Goal: Contribute content

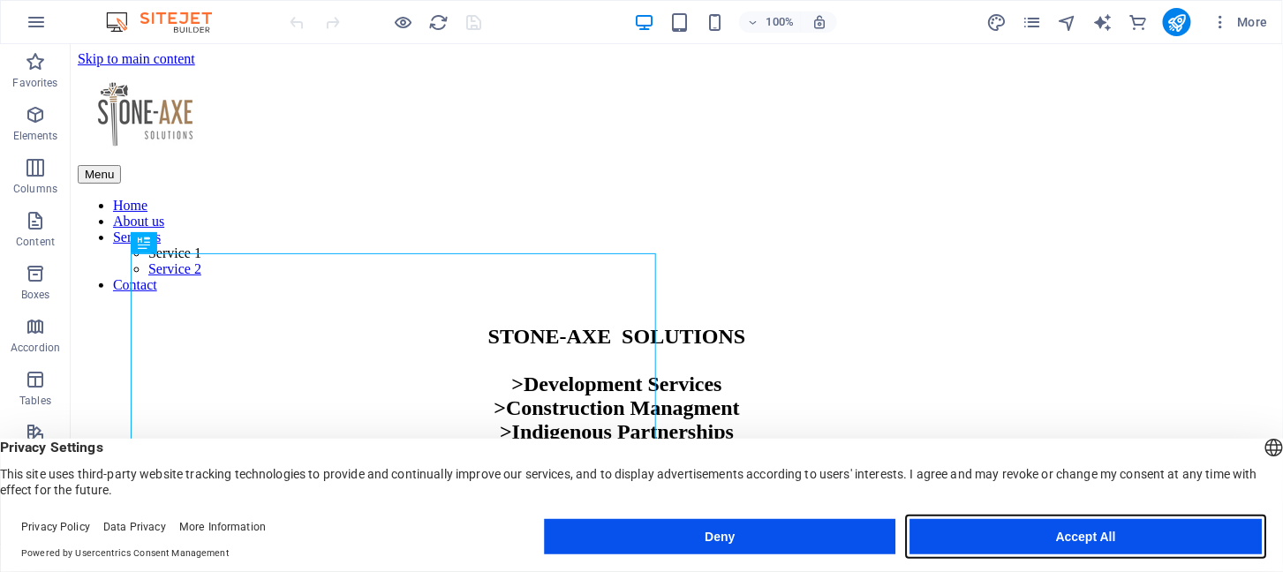
click at [1127, 534] on button "Accept All" at bounding box center [1085, 536] width 351 height 35
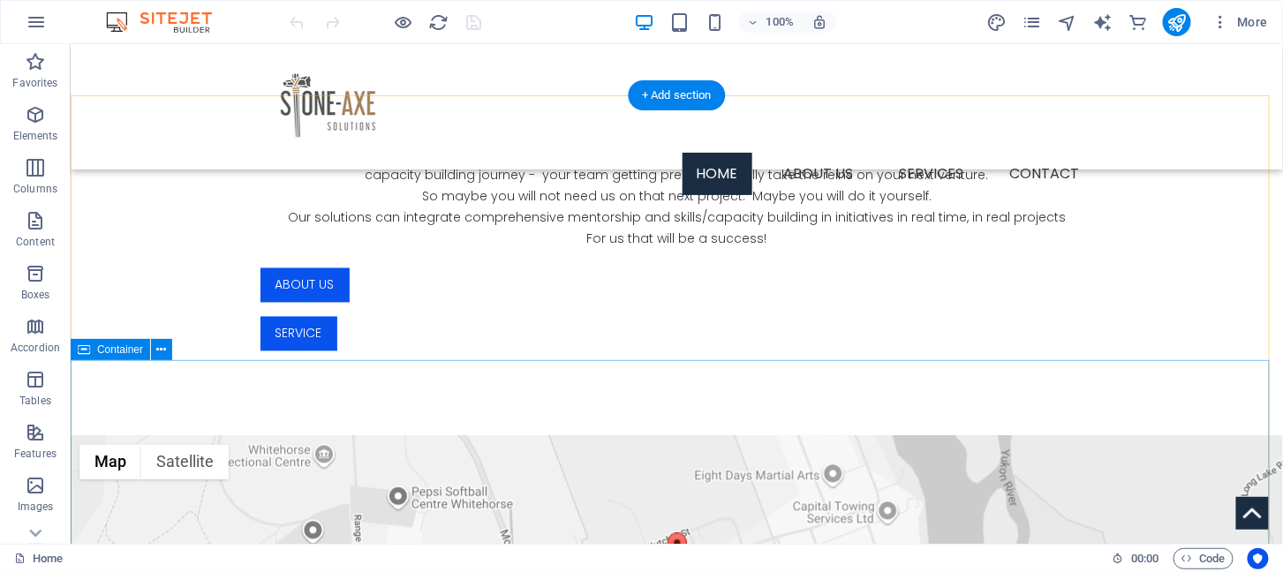
scroll to position [1145, 0]
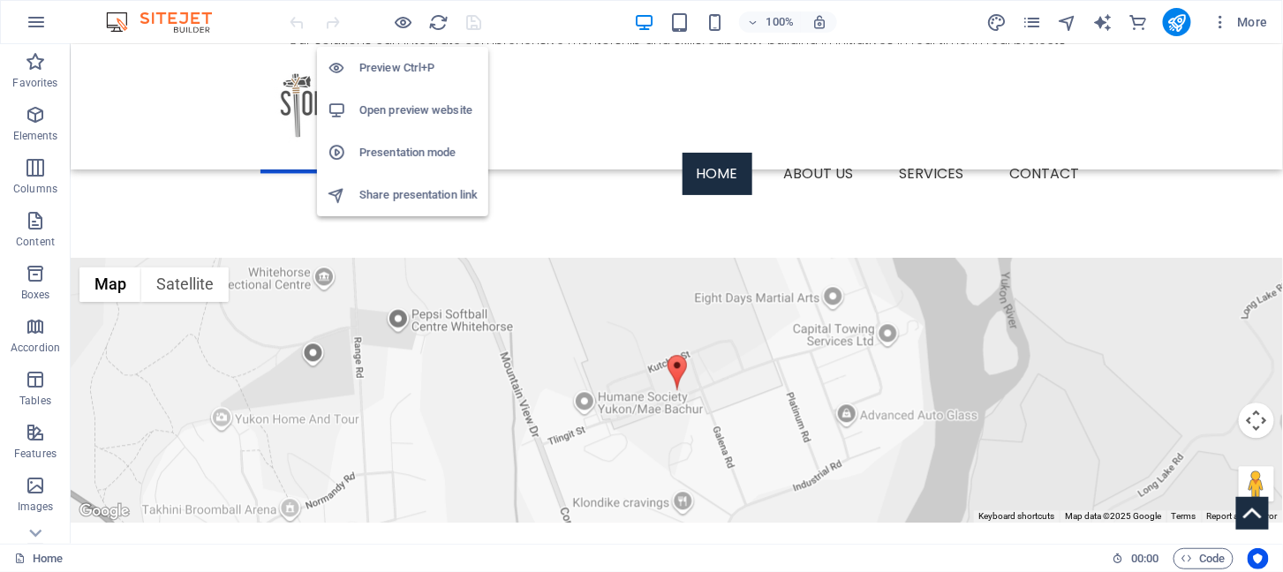
click at [391, 64] on h6 "Preview Ctrl+P" at bounding box center [418, 67] width 118 height 21
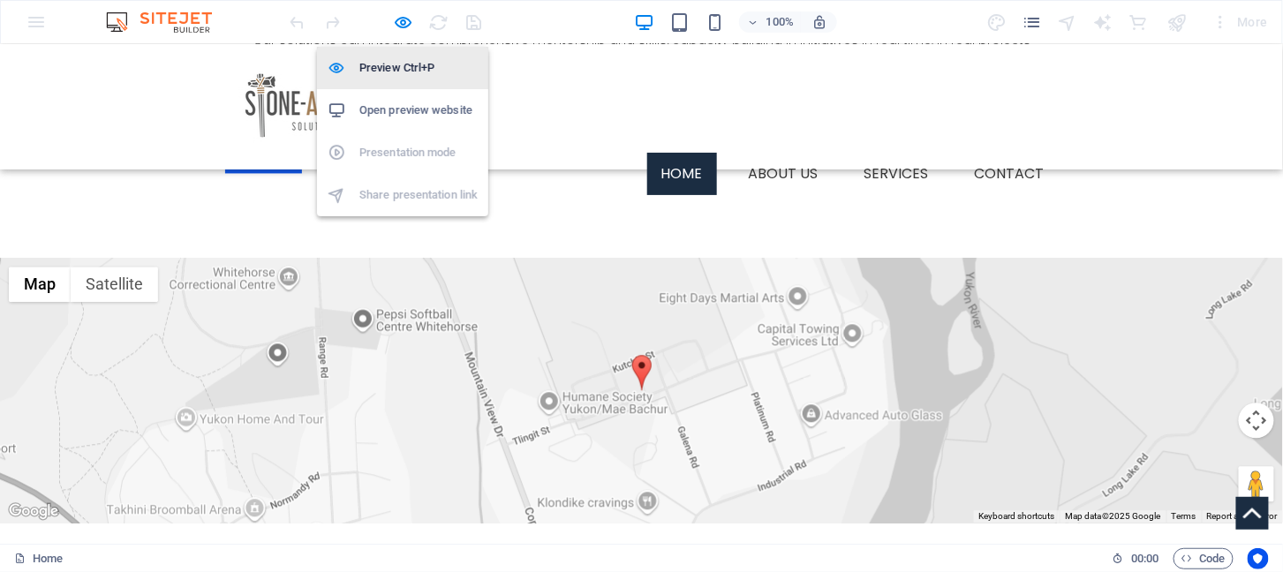
click at [379, 64] on h6 "Preview Ctrl+P" at bounding box center [418, 67] width 118 height 21
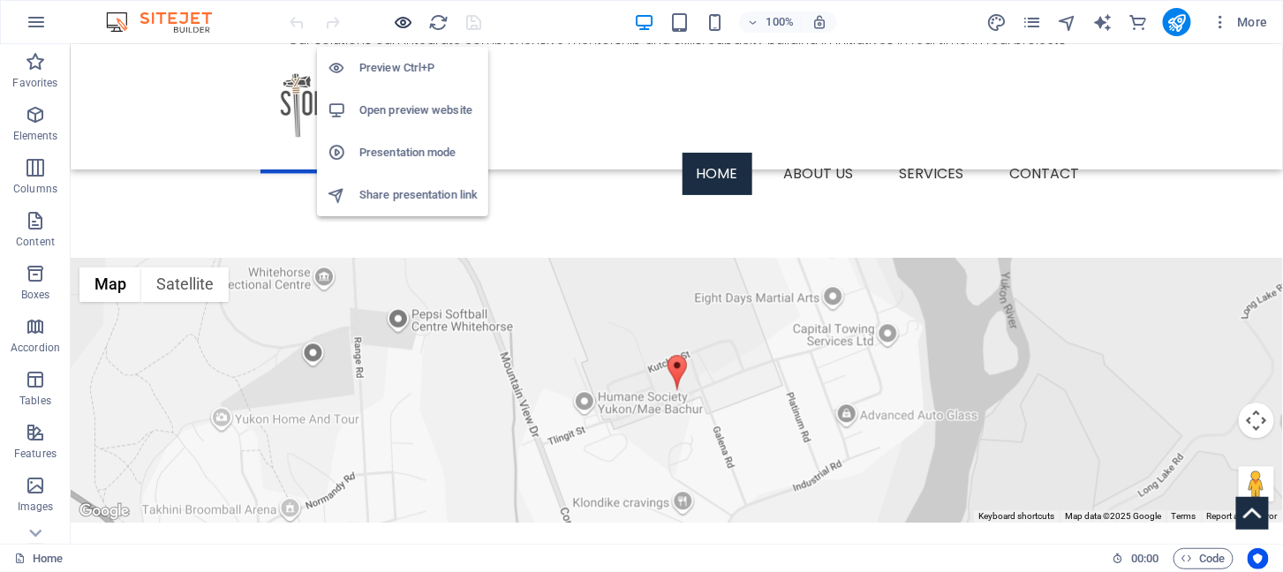
click at [407, 26] on icon "button" at bounding box center [404, 22] width 20 height 20
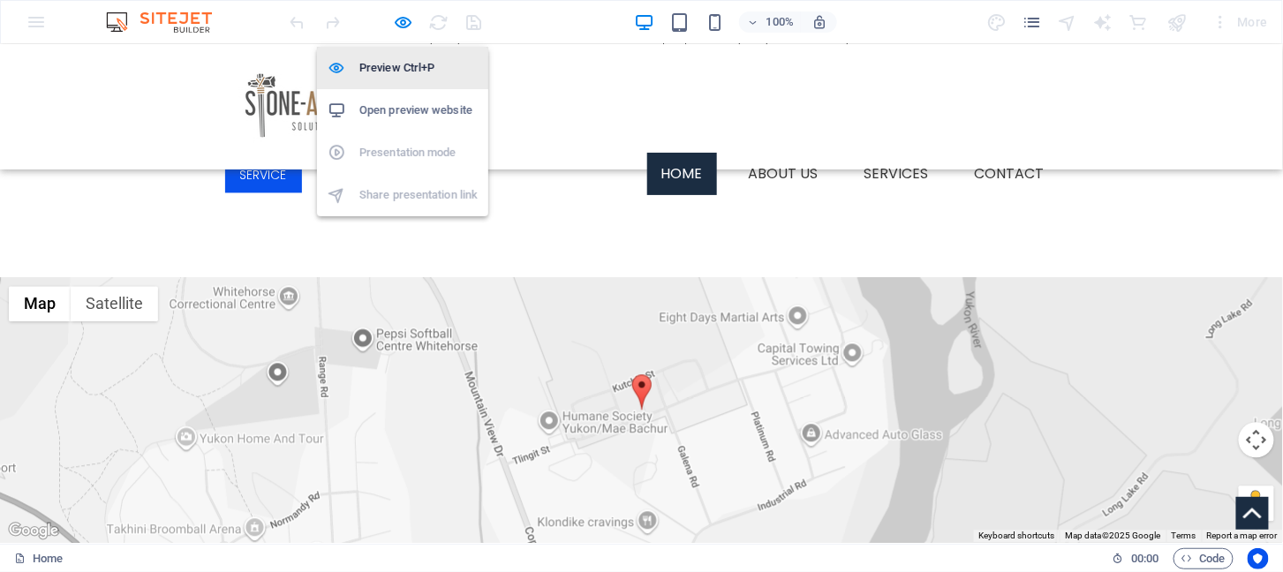
scroll to position [1165, 0]
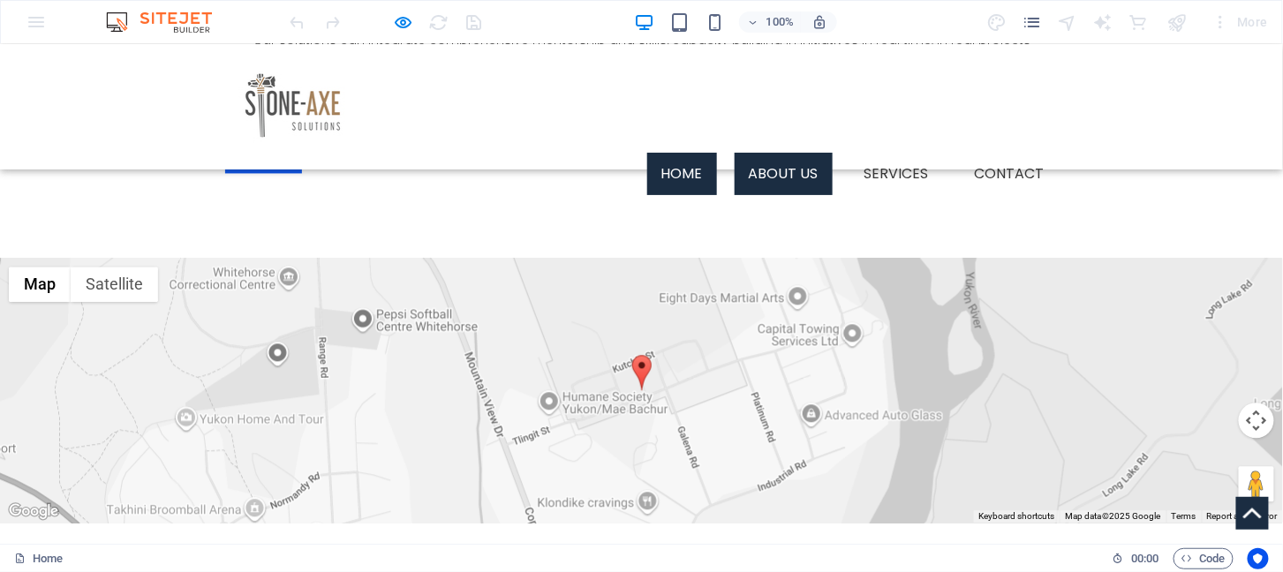
click at [793, 152] on link "About us" at bounding box center [784, 173] width 98 height 42
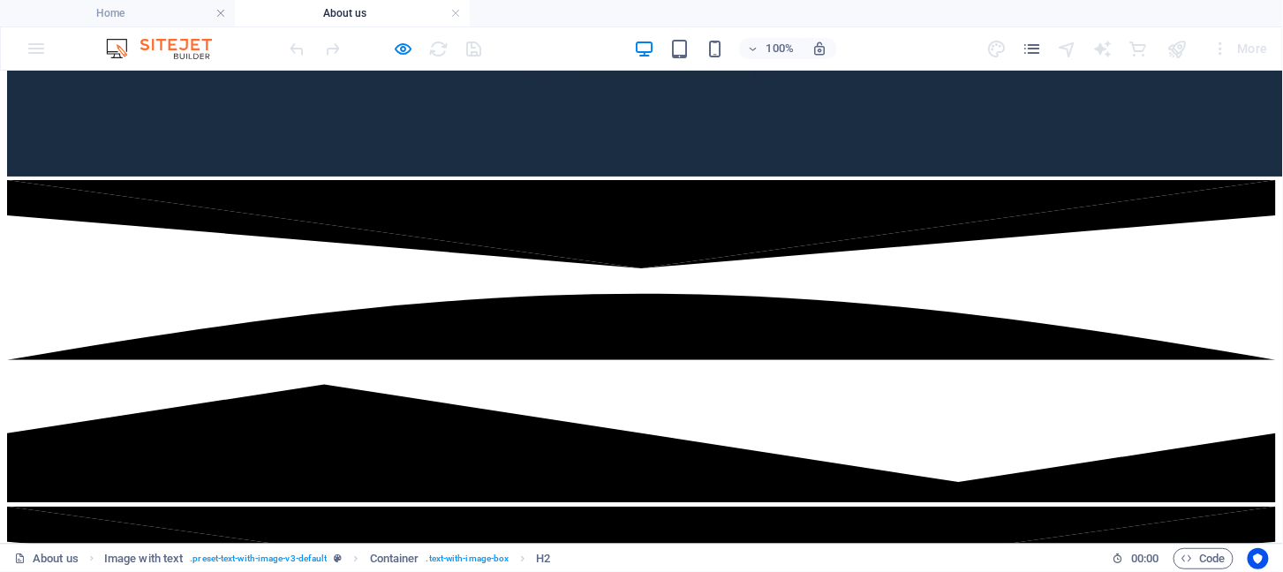
scroll to position [1150, 0]
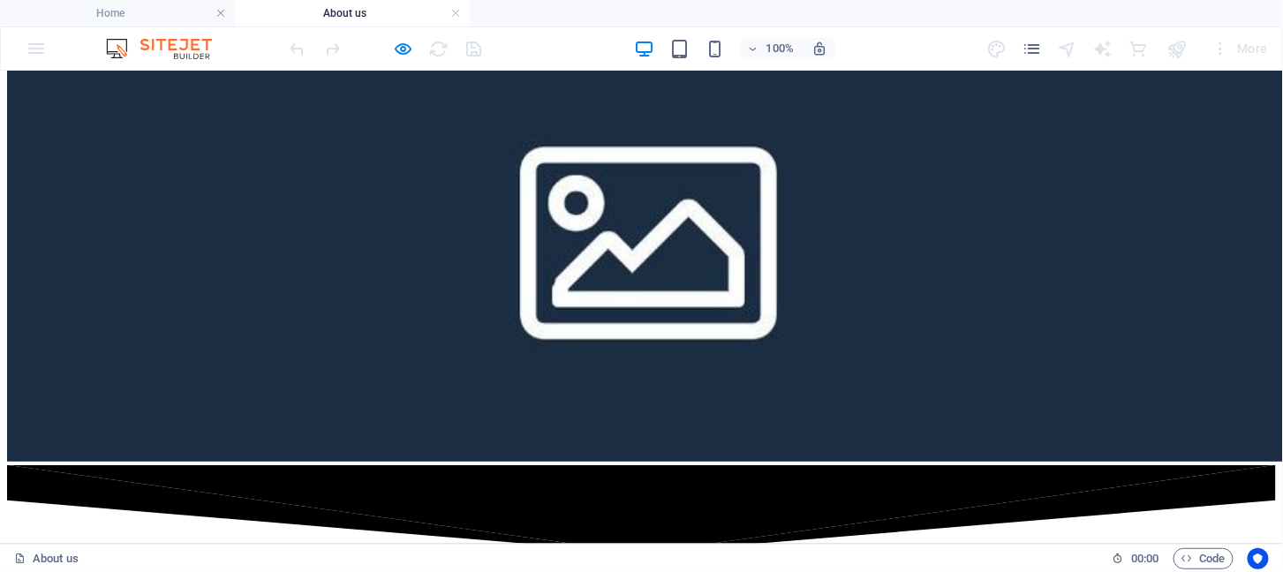
scroll to position [841, 0]
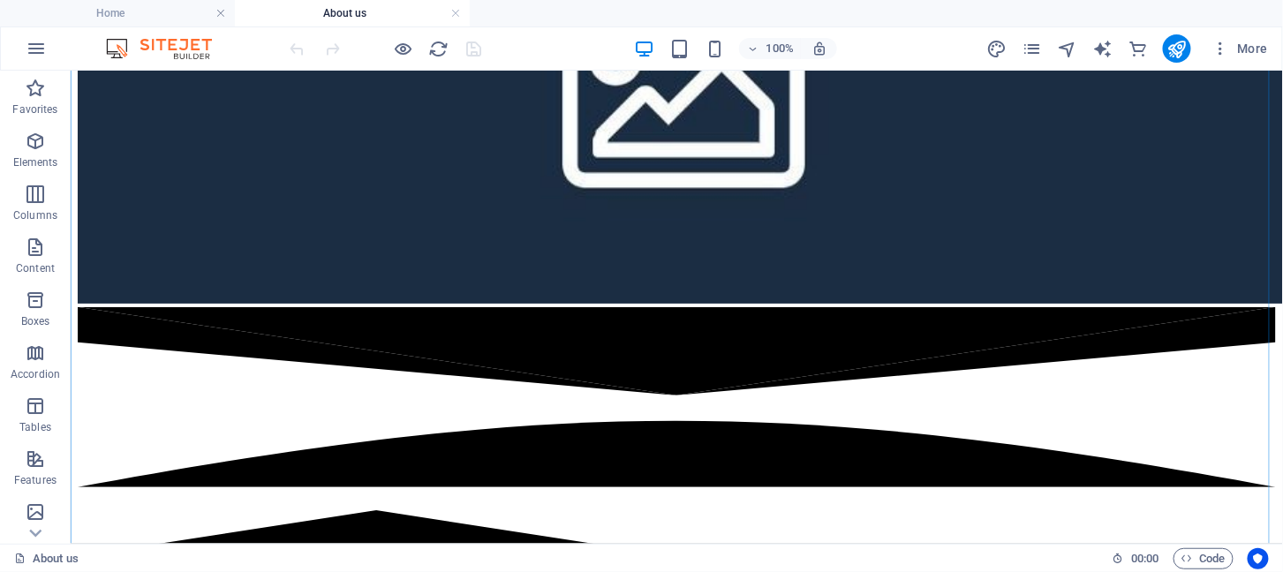
scroll to position [1061, 0]
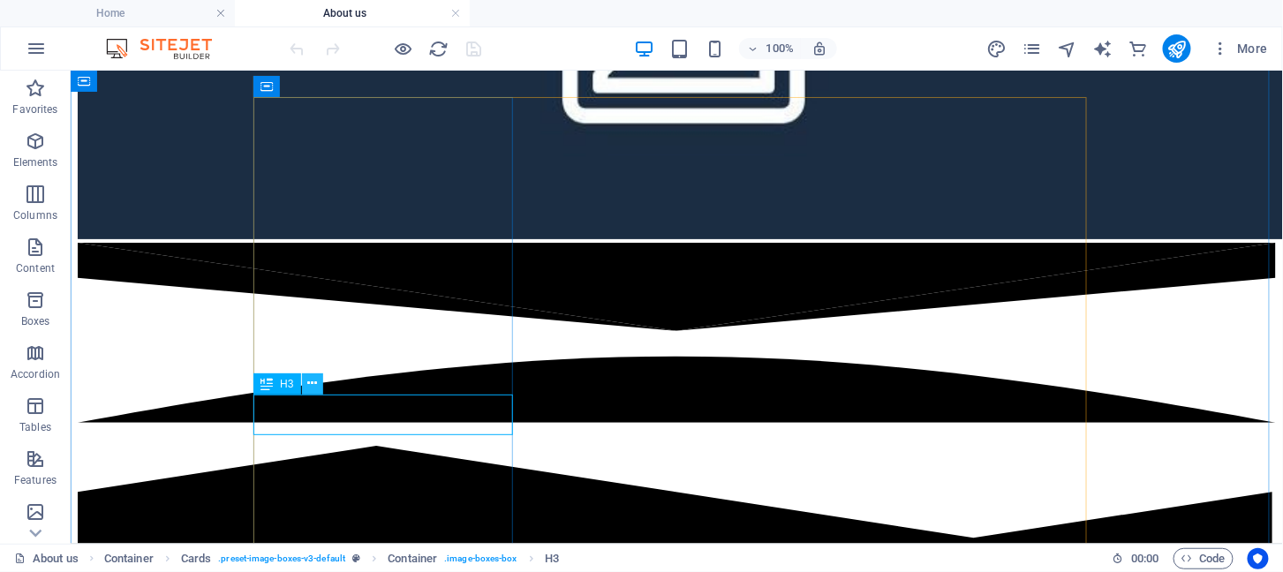
click at [313, 384] on icon at bounding box center [312, 383] width 10 height 19
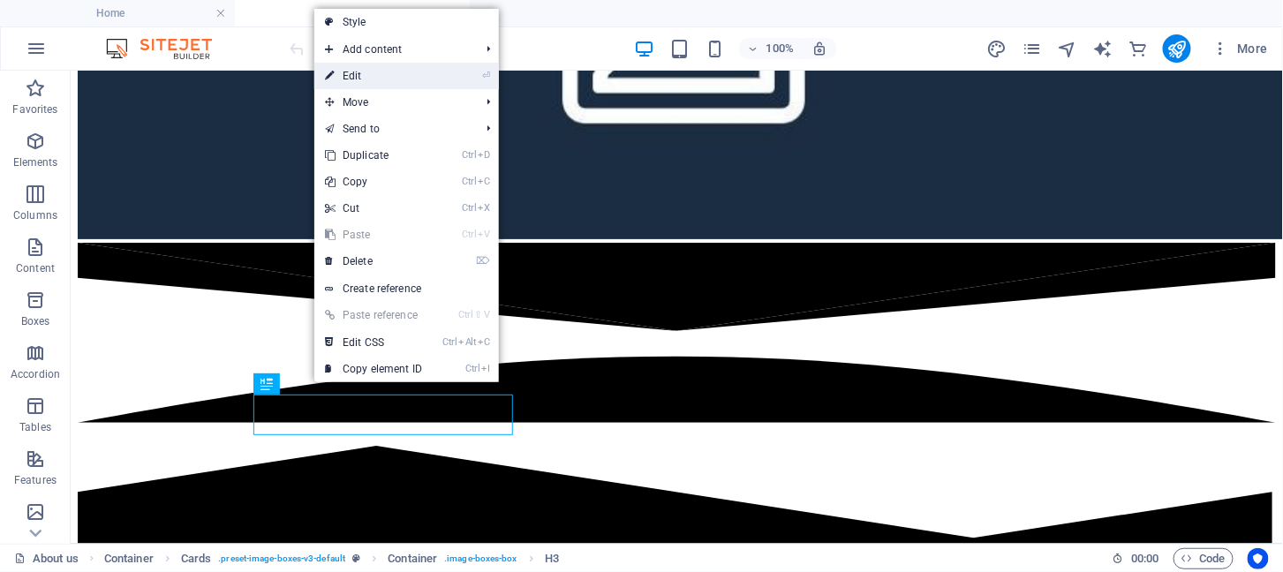
click at [371, 72] on link "⏎ Edit" at bounding box center [373, 76] width 118 height 26
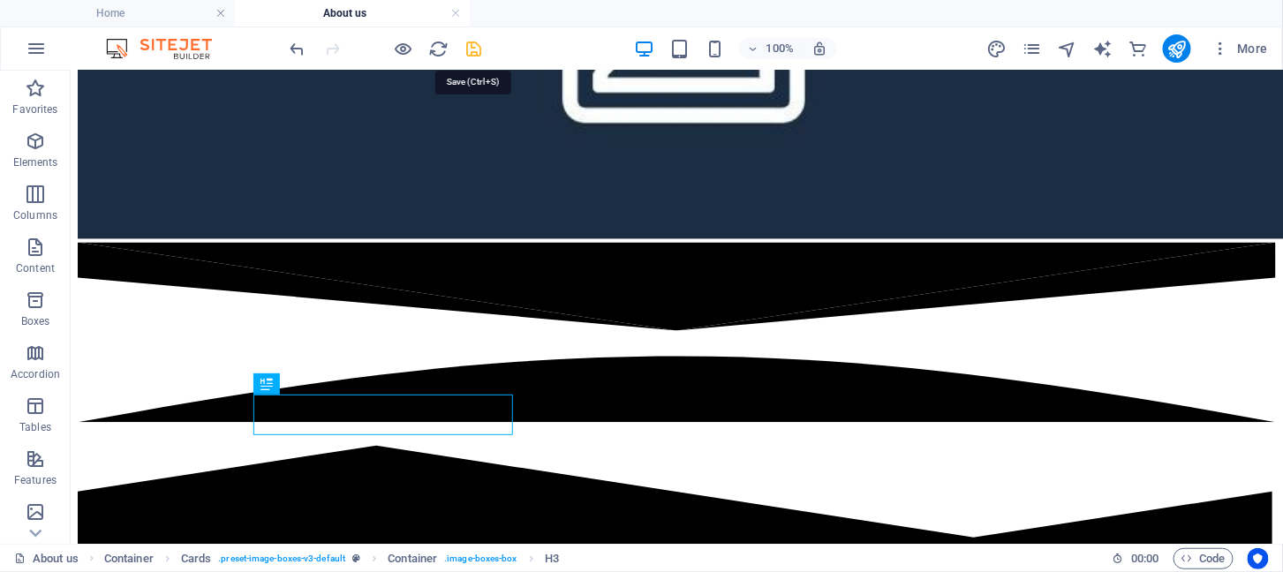
click at [478, 46] on icon "save" at bounding box center [474, 49] width 20 height 20
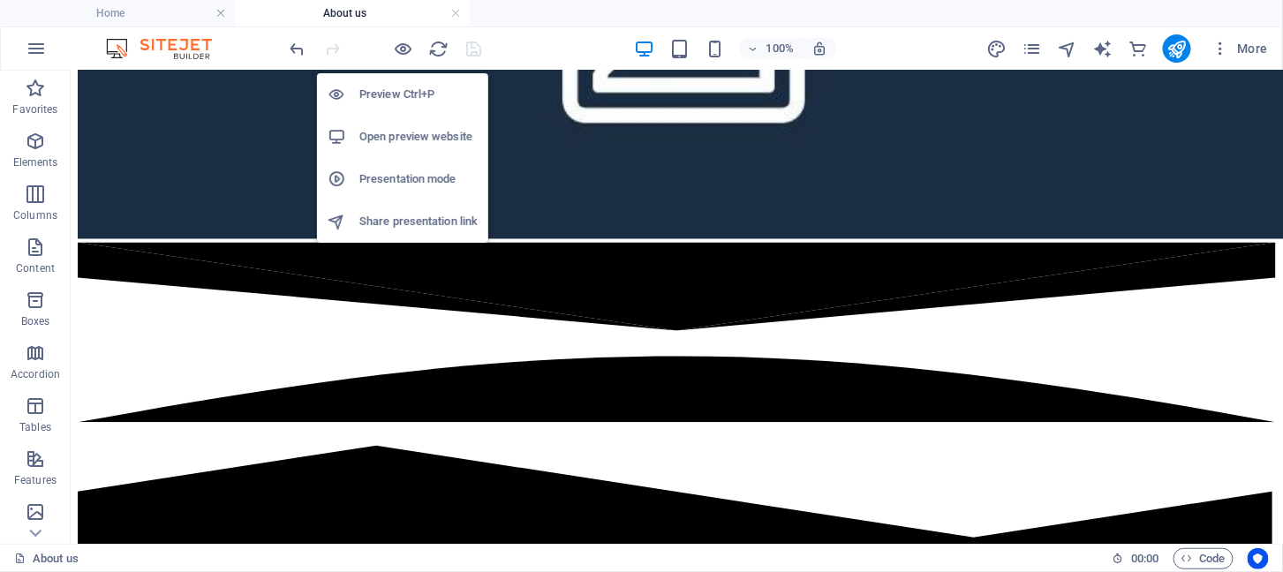
click at [373, 94] on h6 "Preview Ctrl+P" at bounding box center [418, 94] width 118 height 21
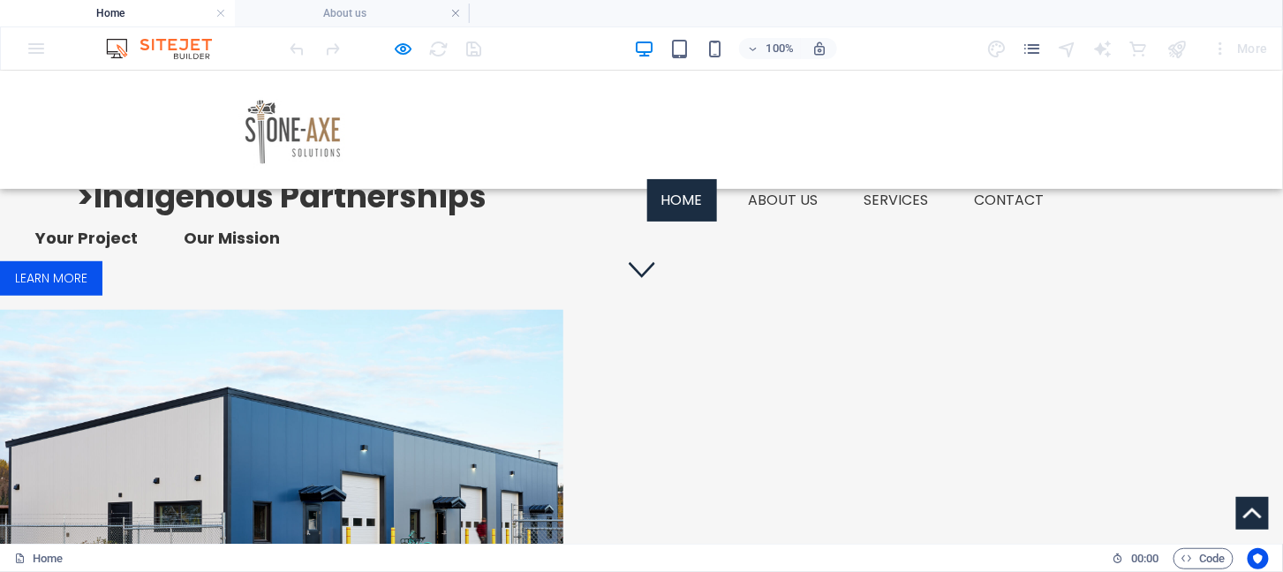
scroll to position [247, 0]
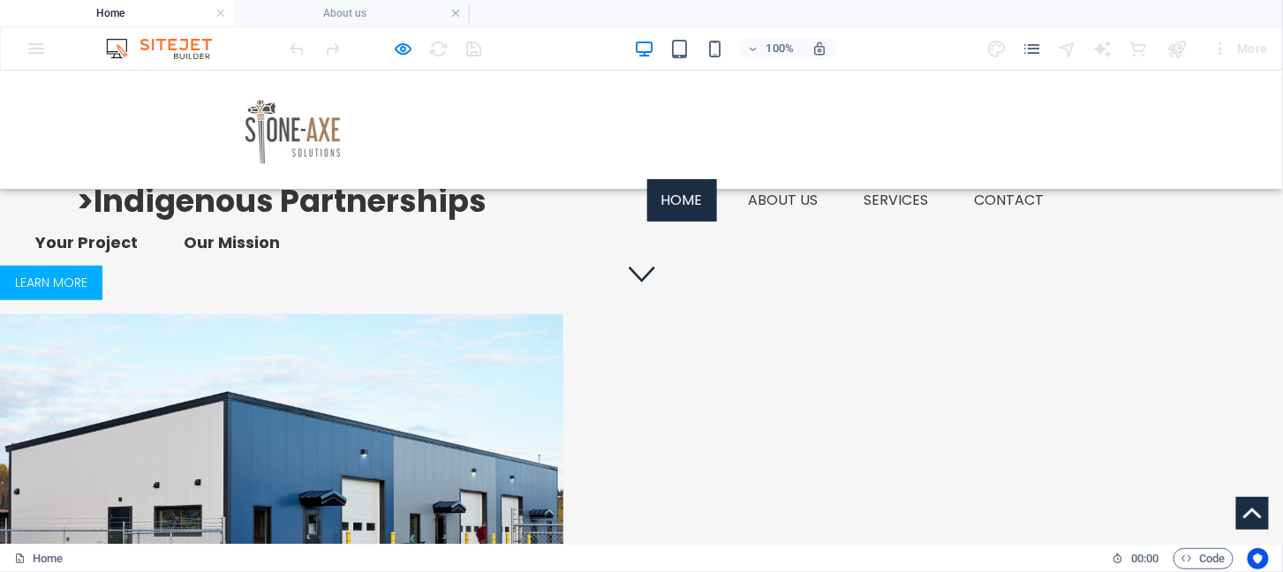
click at [102, 299] on link "Learn more" at bounding box center [51, 282] width 102 height 34
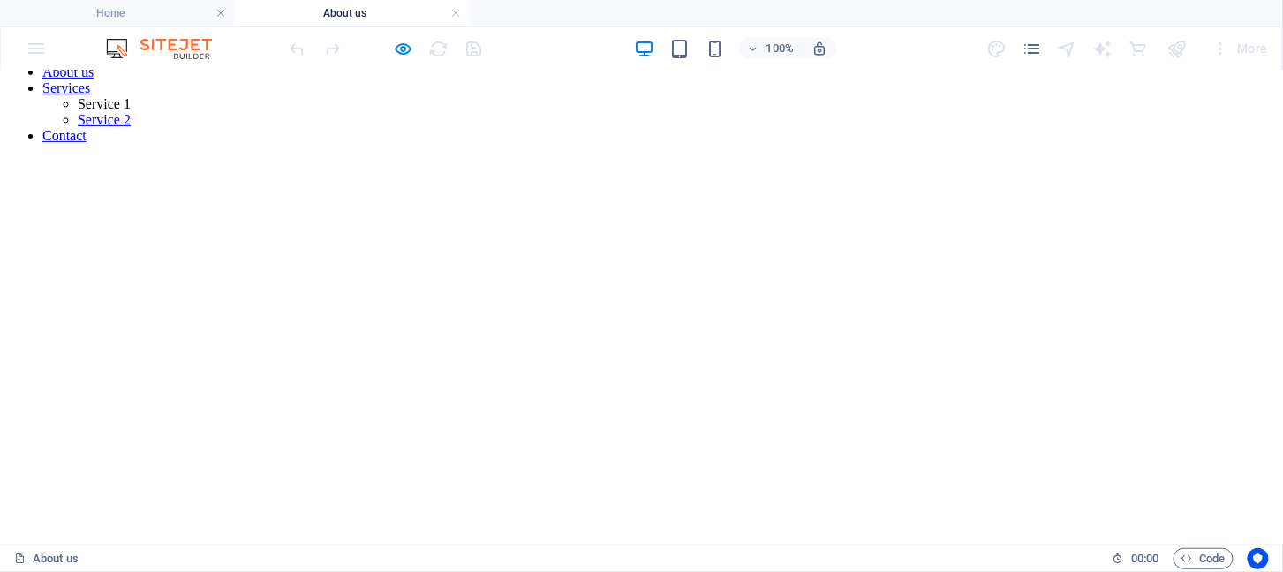
scroll to position [179, 0]
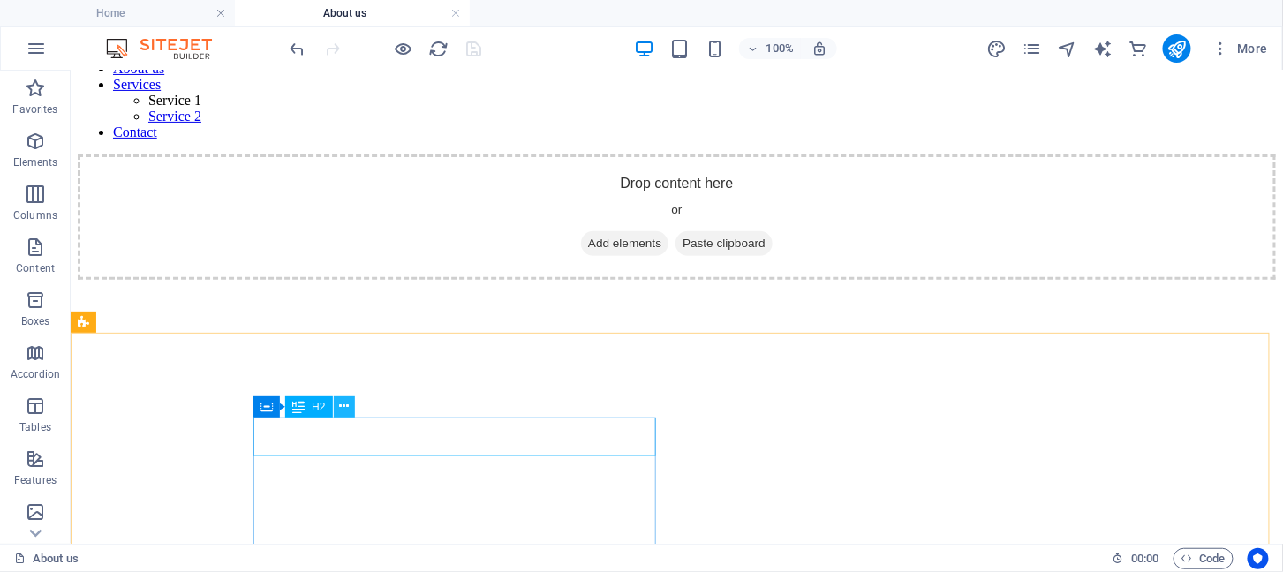
click at [343, 408] on icon at bounding box center [344, 406] width 10 height 19
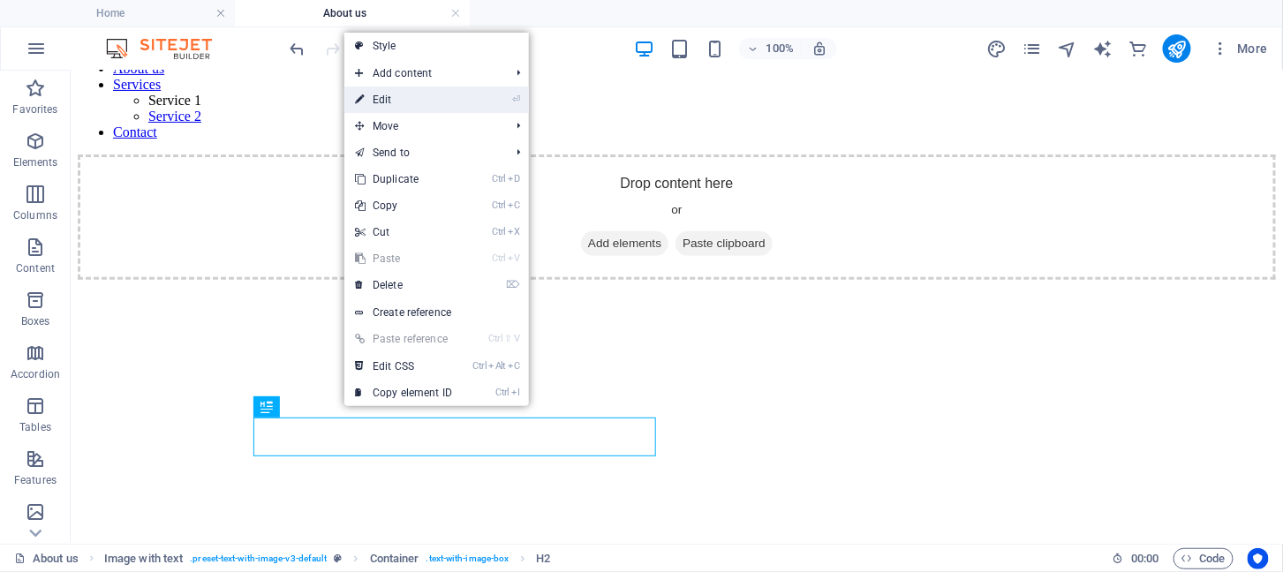
click at [431, 104] on link "⏎ Edit" at bounding box center [403, 100] width 118 height 26
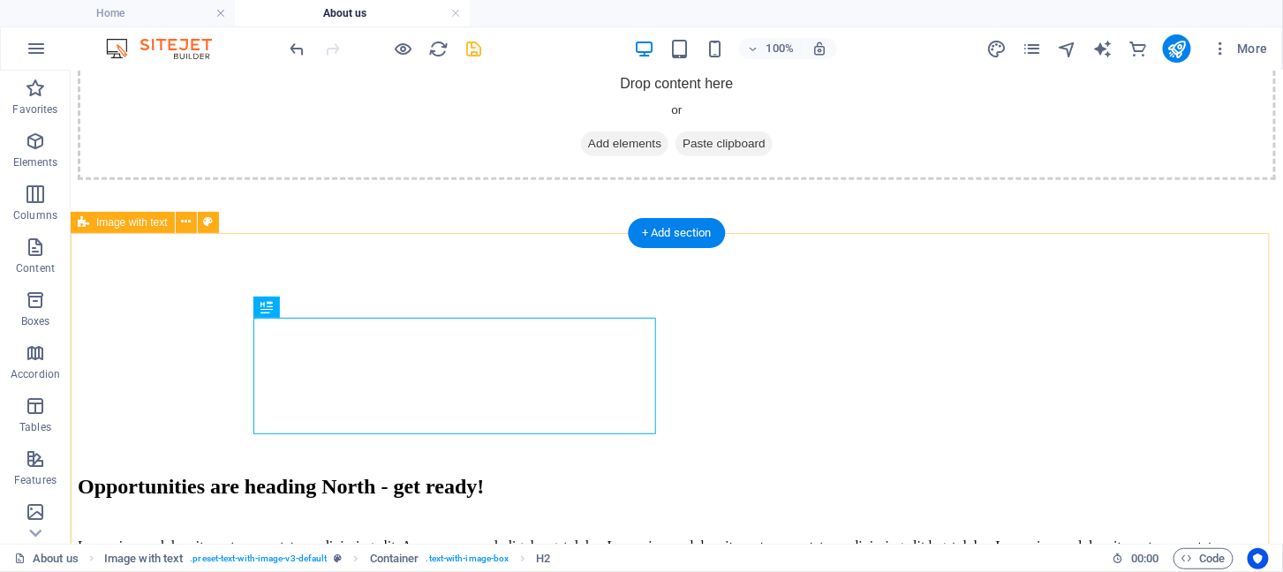
scroll to position [330, 0]
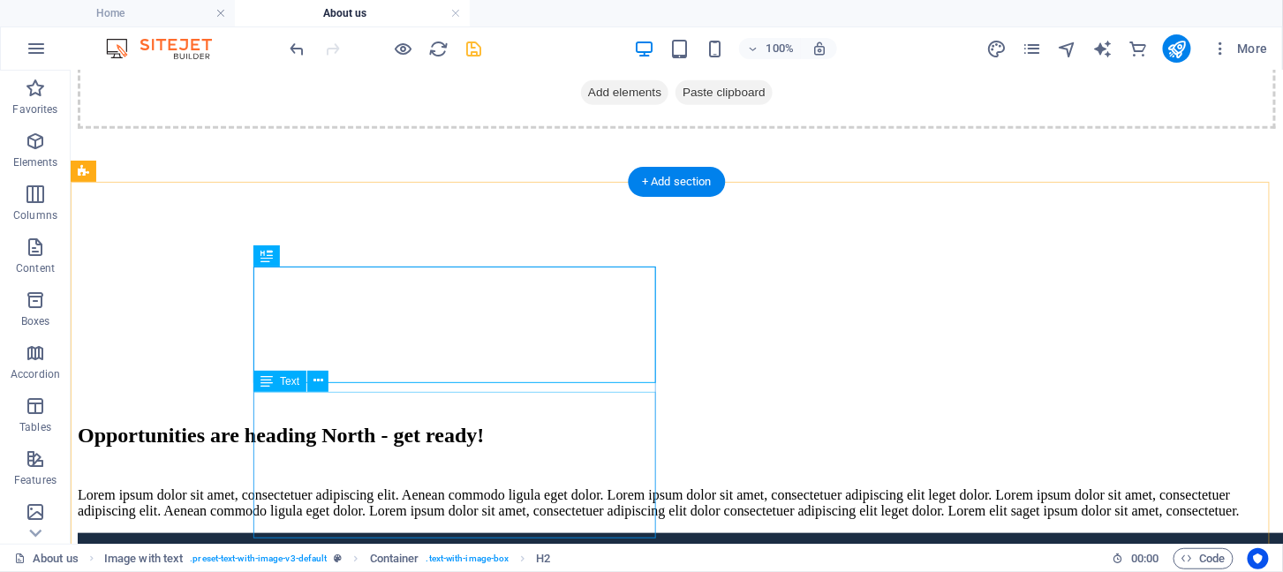
click at [466, 486] on div "Lorem ipsum dolor sit amet, consectetuer adipiscing elit. Aenean commodo ligula…" at bounding box center [676, 502] width 1198 height 32
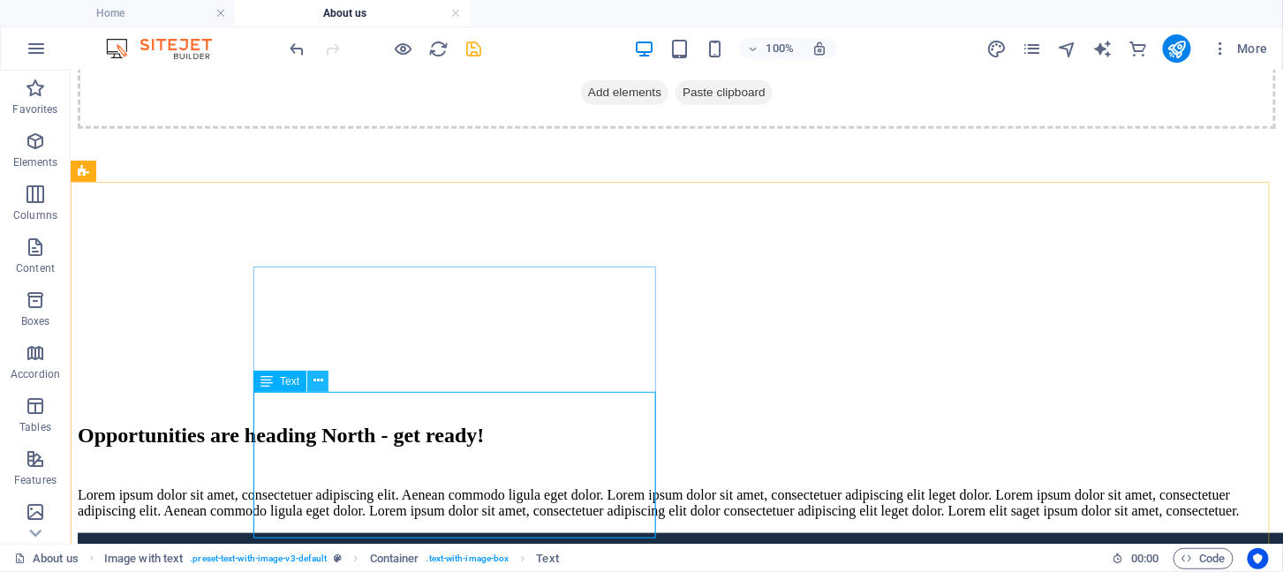
click at [316, 379] on icon at bounding box center [318, 381] width 10 height 19
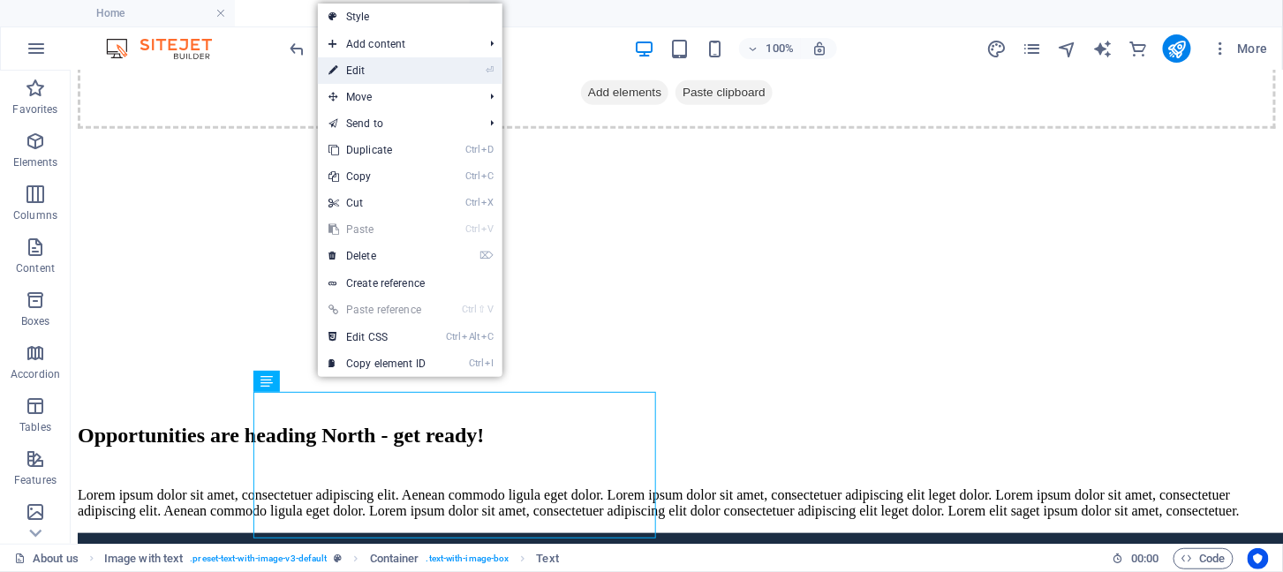
click at [402, 73] on link "⏎ Edit" at bounding box center [377, 70] width 118 height 26
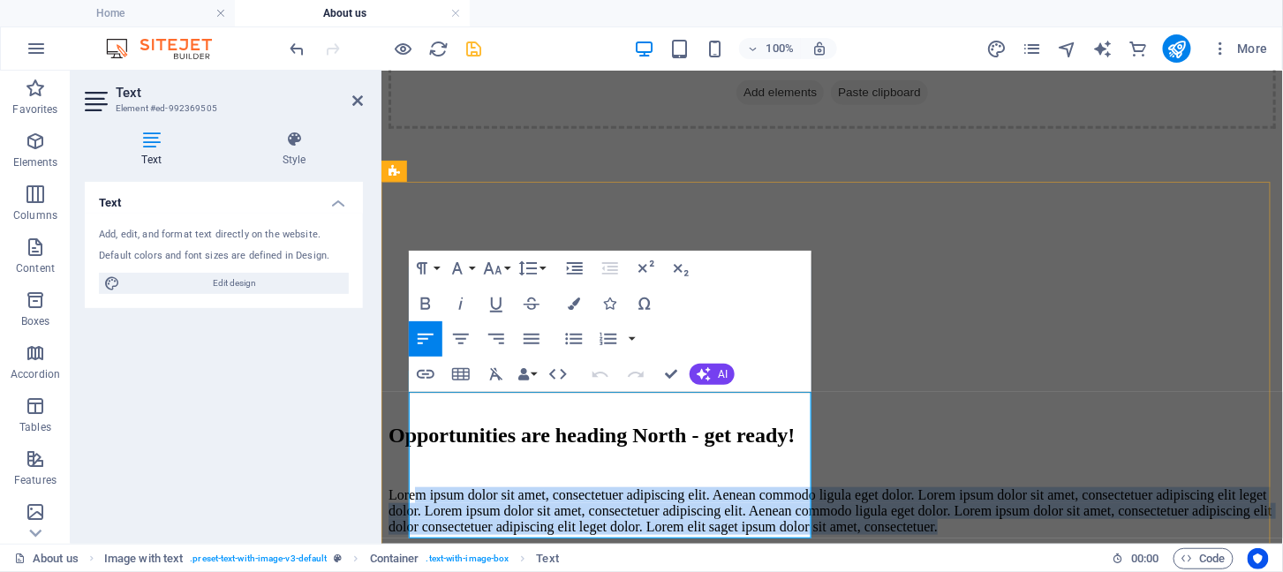
drag, startPoint x: 630, startPoint y: 529, endPoint x: 432, endPoint y: 403, distance: 234.9
click at [432, 486] on p "Lorem ipsum dolor sit amet, consectetuer adipiscing elit. Aenean commodo ligula…" at bounding box center [831, 510] width 887 height 48
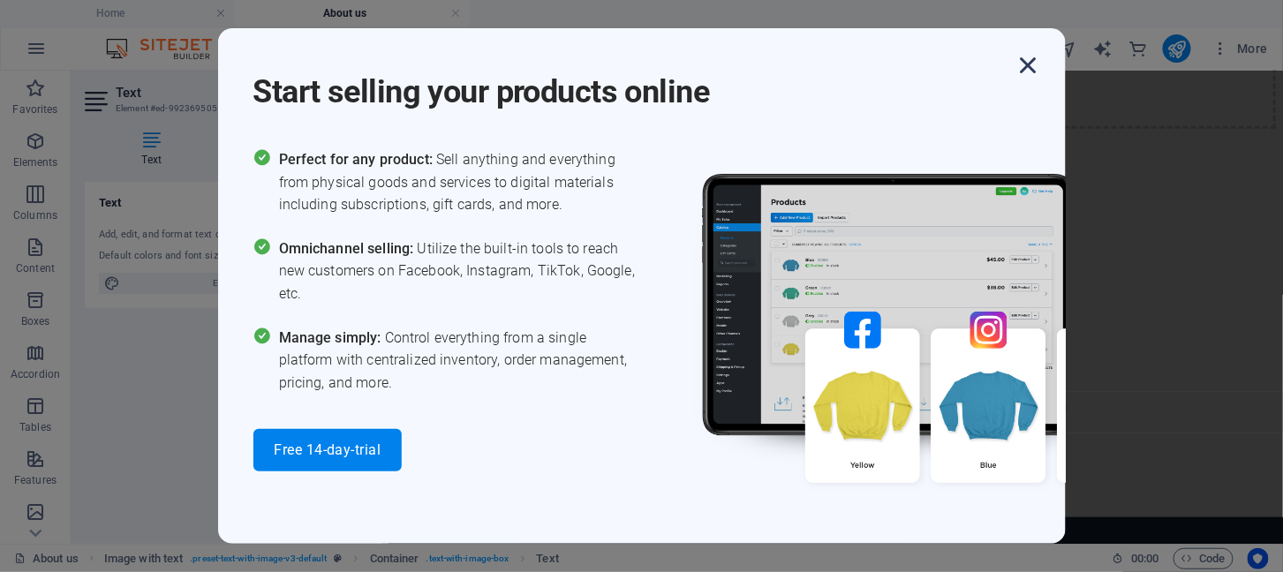
click at [1035, 64] on icon "button" at bounding box center [1029, 65] width 32 height 32
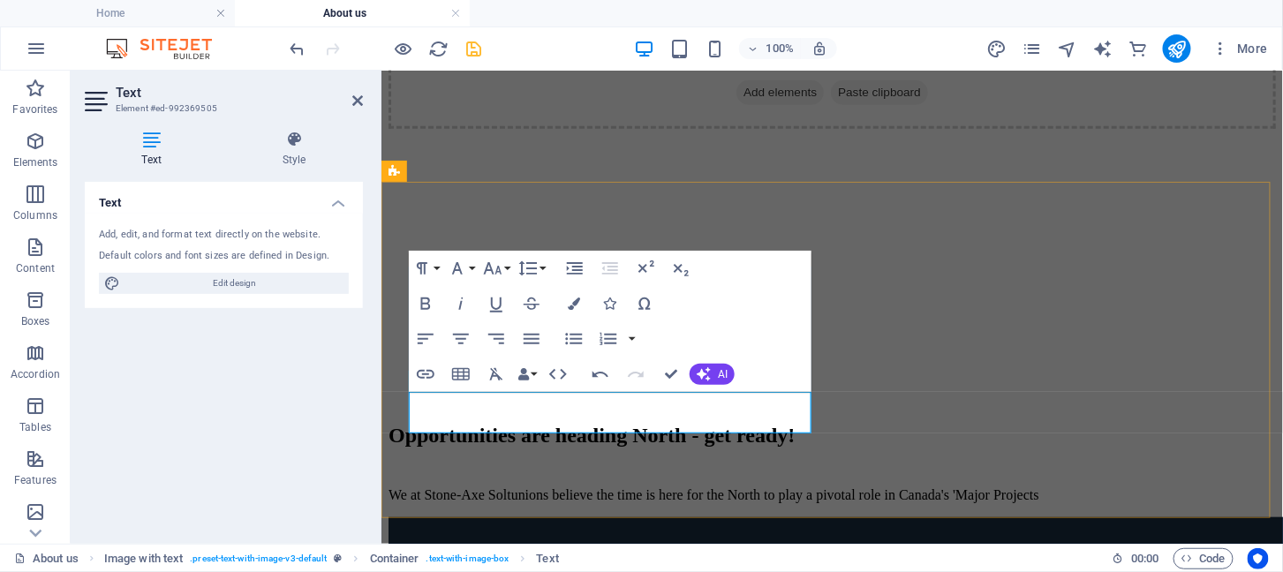
click at [723, 486] on p "​We at Stone-Axe Soltunions believe the time is here for the North to play a pi…" at bounding box center [831, 494] width 887 height 16
click at [606, 486] on p "​We at Stone-Axe Soltunions believe the time is here for the North to play a pi…" at bounding box center [831, 494] width 887 height 16
click at [769, 486] on p "We at Stone-Axe Soltunions believe the time is here for the North to play a piv…" at bounding box center [831, 494] width 887 height 16
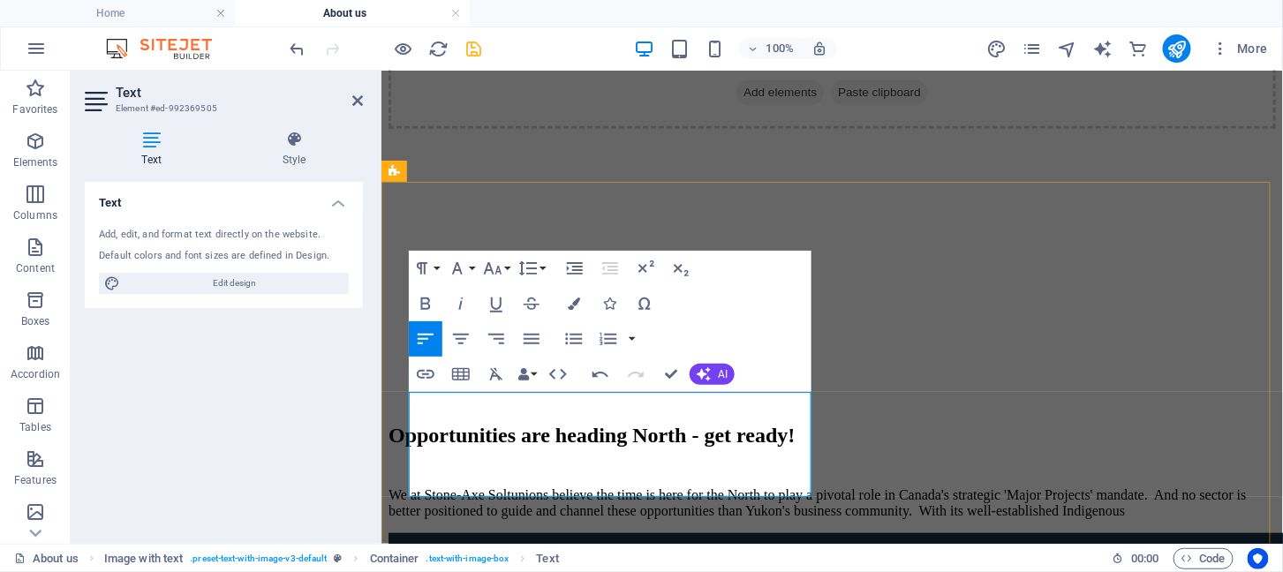
click at [561, 486] on p "We at Stone-Axe Soltunions believe the time is here for the North to play a piv…" at bounding box center [831, 502] width 887 height 32
click at [555, 486] on p "We at Stone-Axe Soltunions believe the time is here for the North to play a piv…" at bounding box center [831, 502] width 887 height 32
click at [737, 486] on p "We at Stone-Axe Soltunions believe the time is here for the North to play a piv…" at bounding box center [831, 502] width 887 height 32
drag, startPoint x: 434, startPoint y: 485, endPoint x: 409, endPoint y: 486, distance: 25.6
click at [409, 486] on p "We at Stone-Axe Soltunions believe the time is here for the North to play a piv…" at bounding box center [831, 502] width 887 height 32
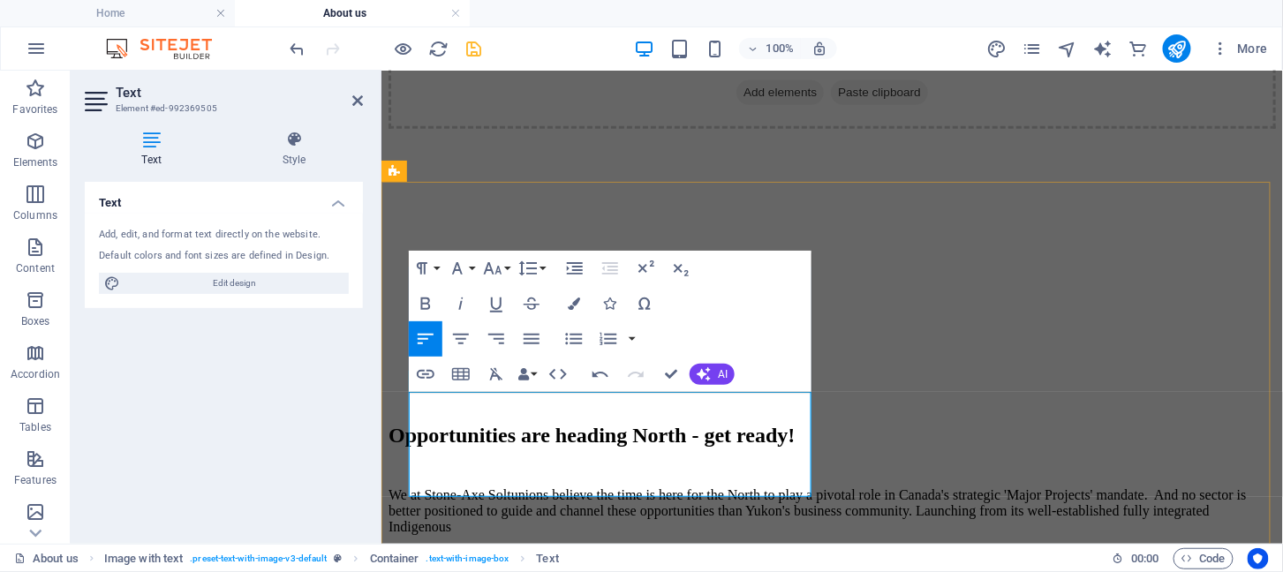
click at [794, 486] on p "We at Stone-Axe Soltunions believe the time is here for the North to play a piv…" at bounding box center [831, 510] width 887 height 48
click at [628, 486] on p "We at Stone-Axe Soltunions believe the time is here for the North to play a piv…" at bounding box center [831, 510] width 887 height 48
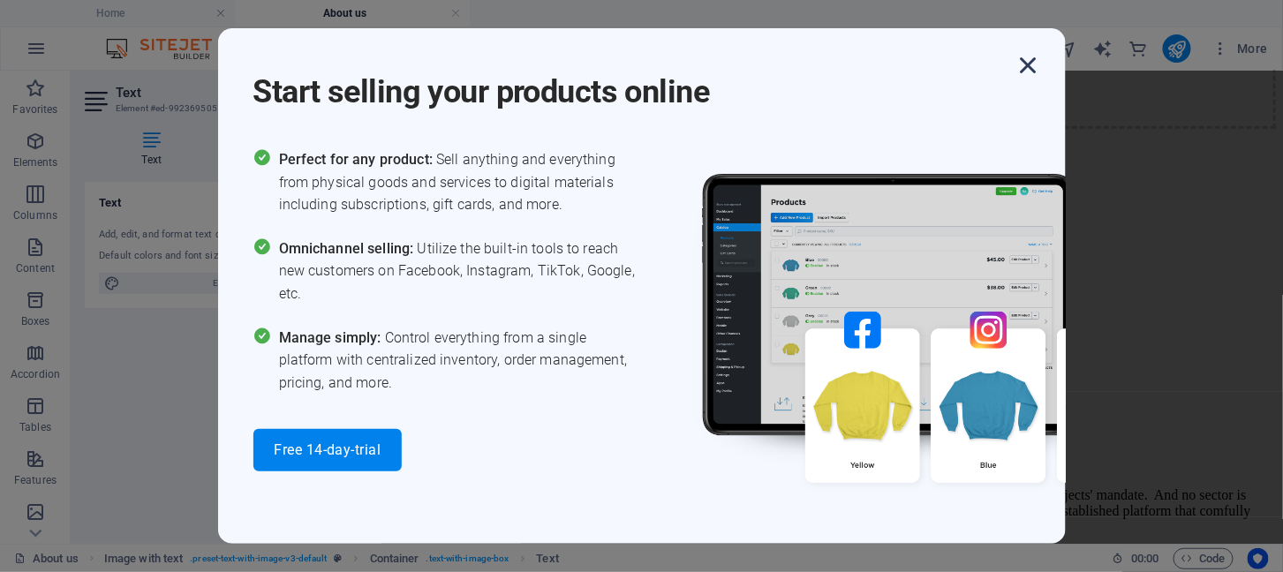
click at [1029, 66] on icon "button" at bounding box center [1029, 65] width 32 height 32
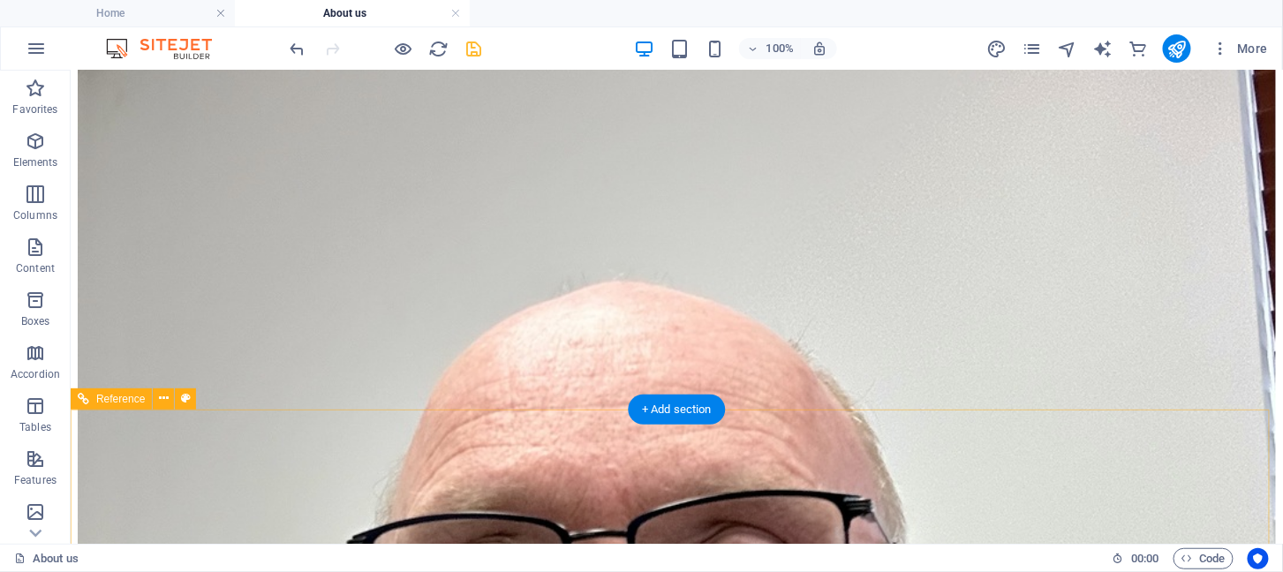
scroll to position [1903, 0]
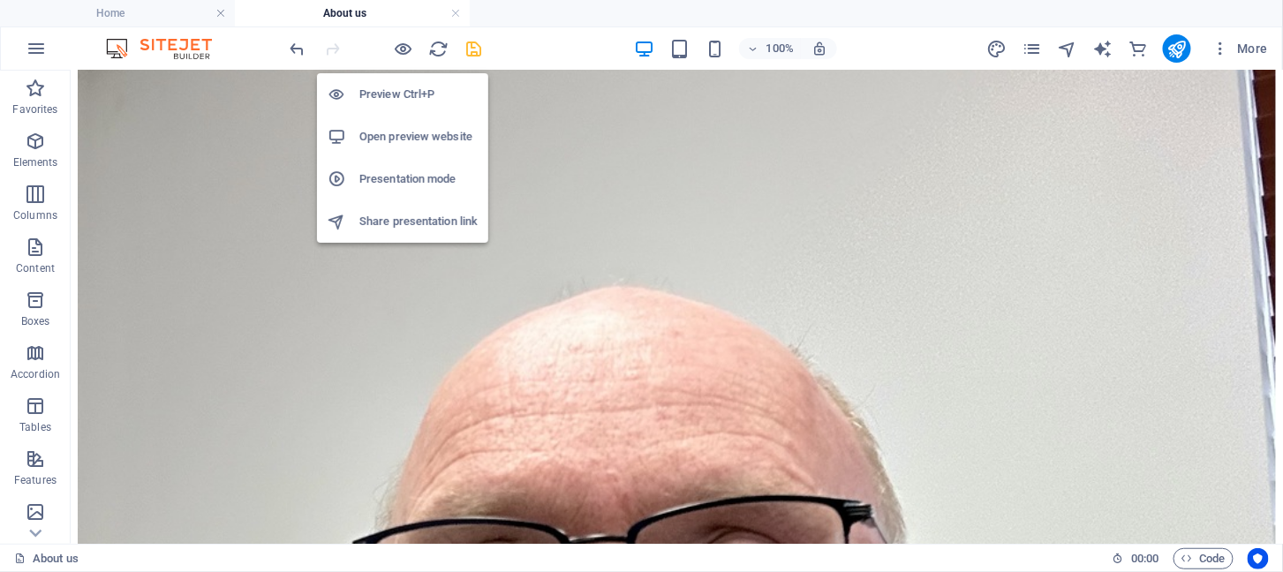
click at [396, 95] on h6 "Preview Ctrl+P" at bounding box center [418, 94] width 118 height 21
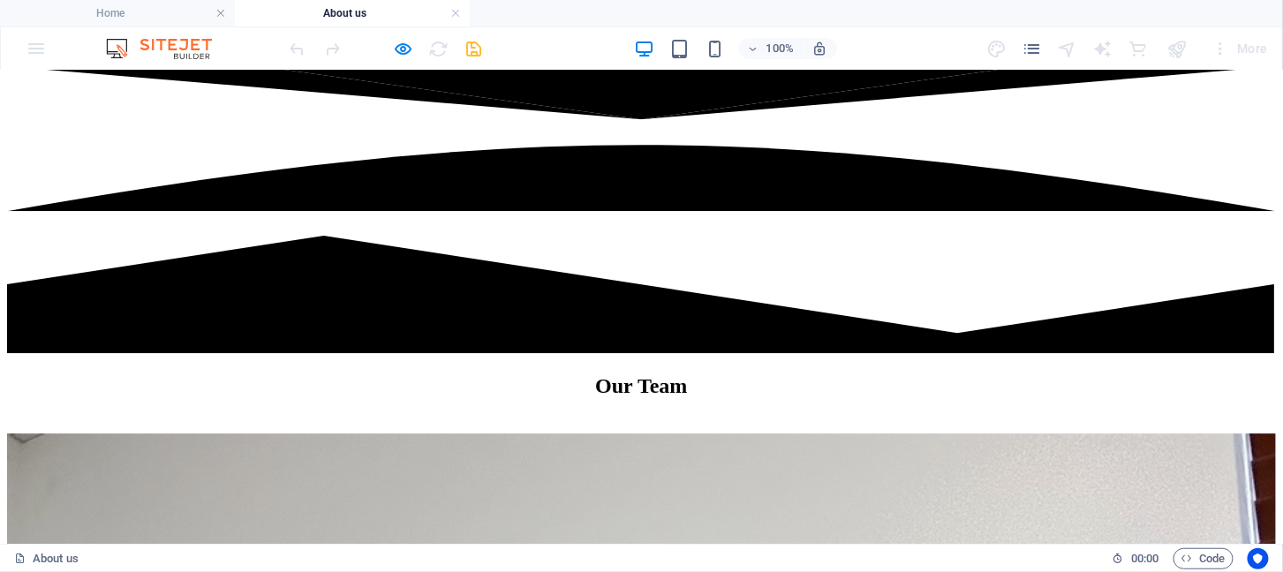
scroll to position [1451, 0]
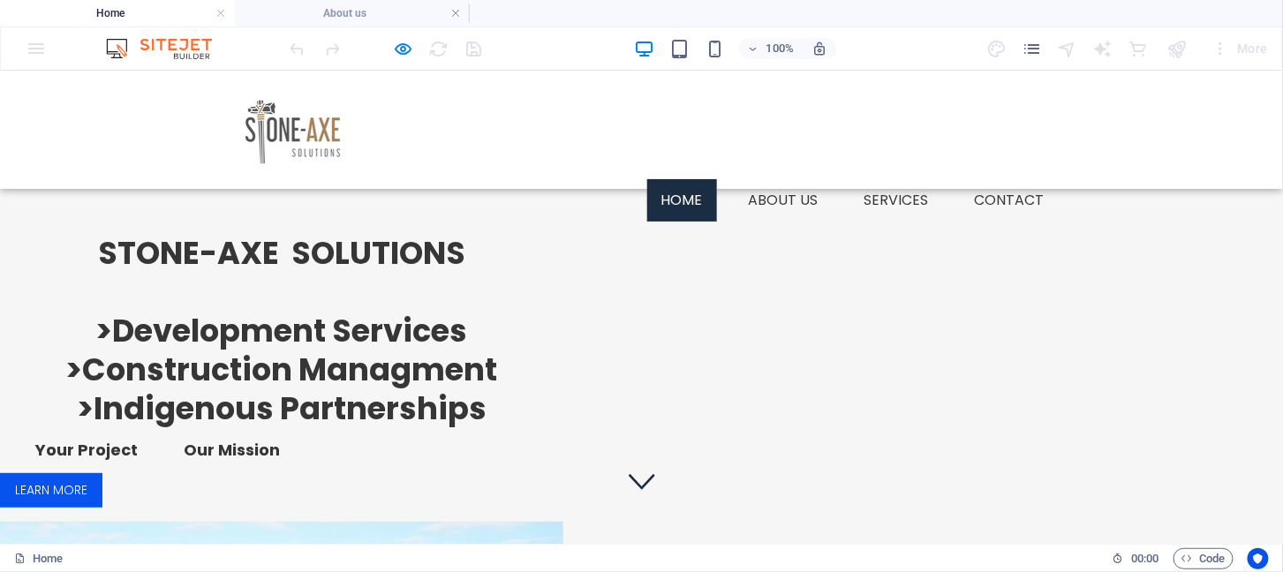
scroll to position [109, 0]
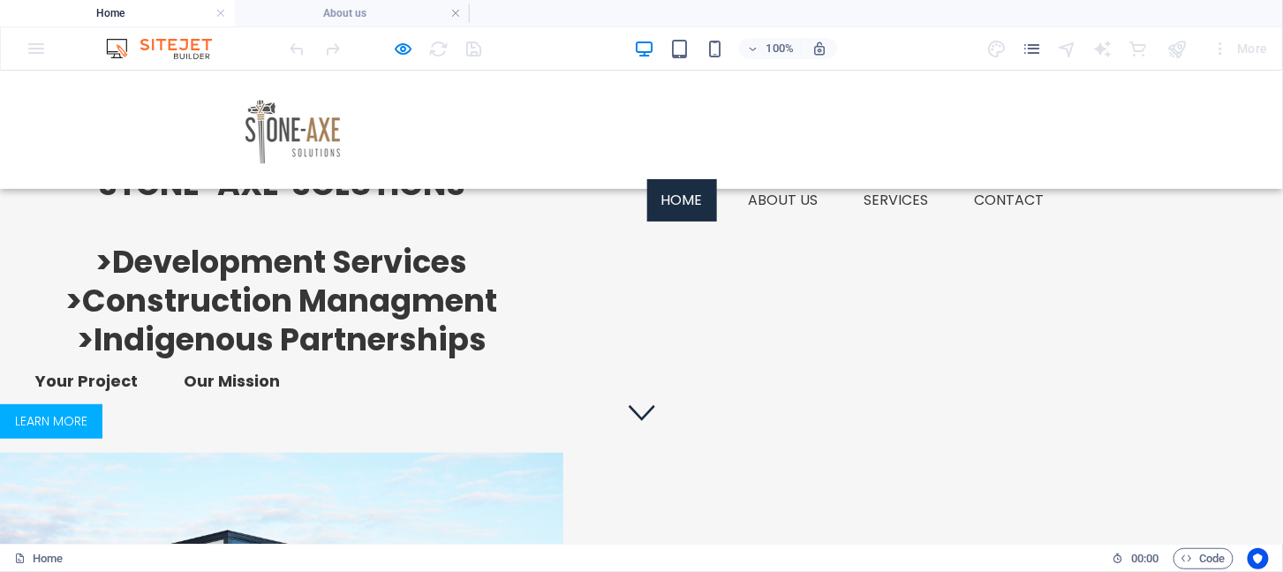
click at [102, 438] on link "Learn more" at bounding box center [51, 420] width 102 height 34
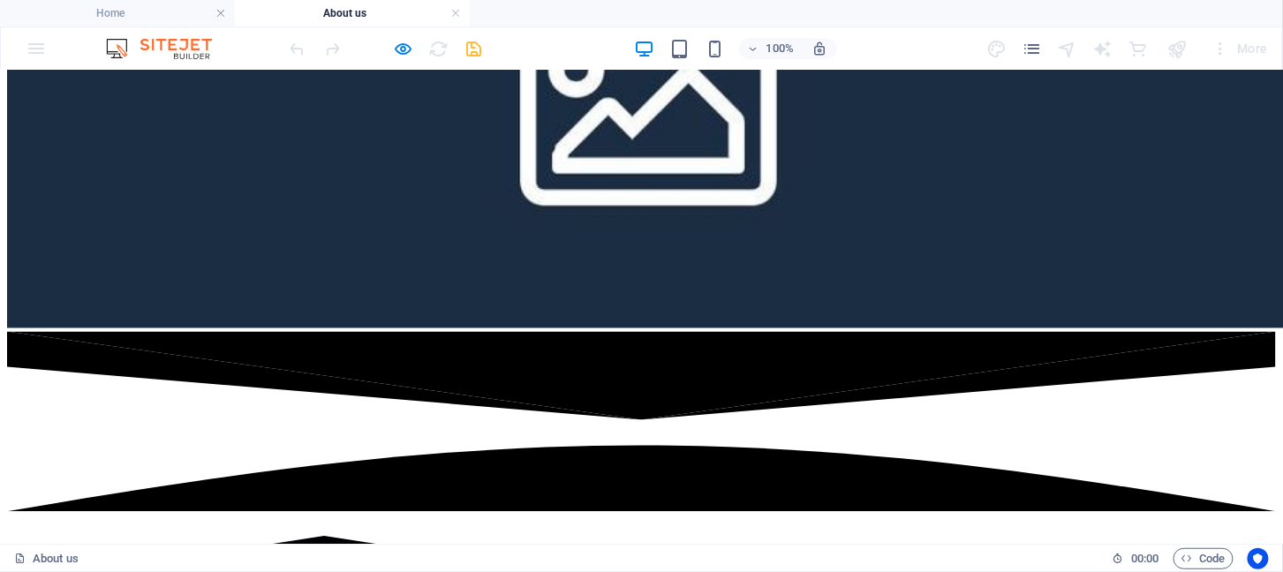
scroll to position [794, 0]
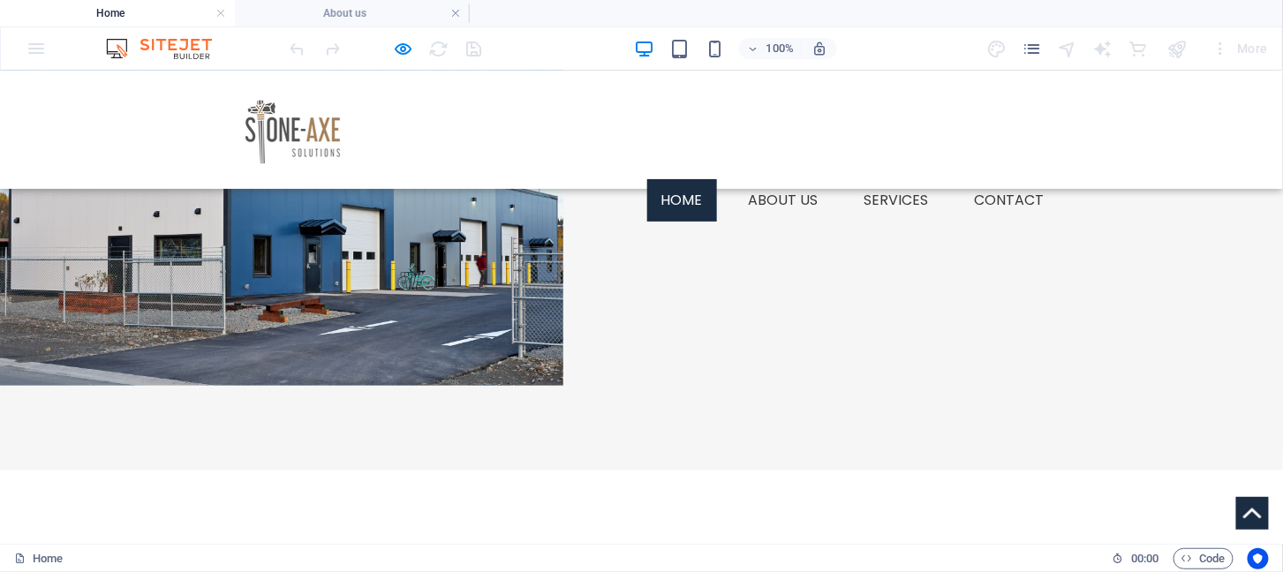
scroll to position [532, 0]
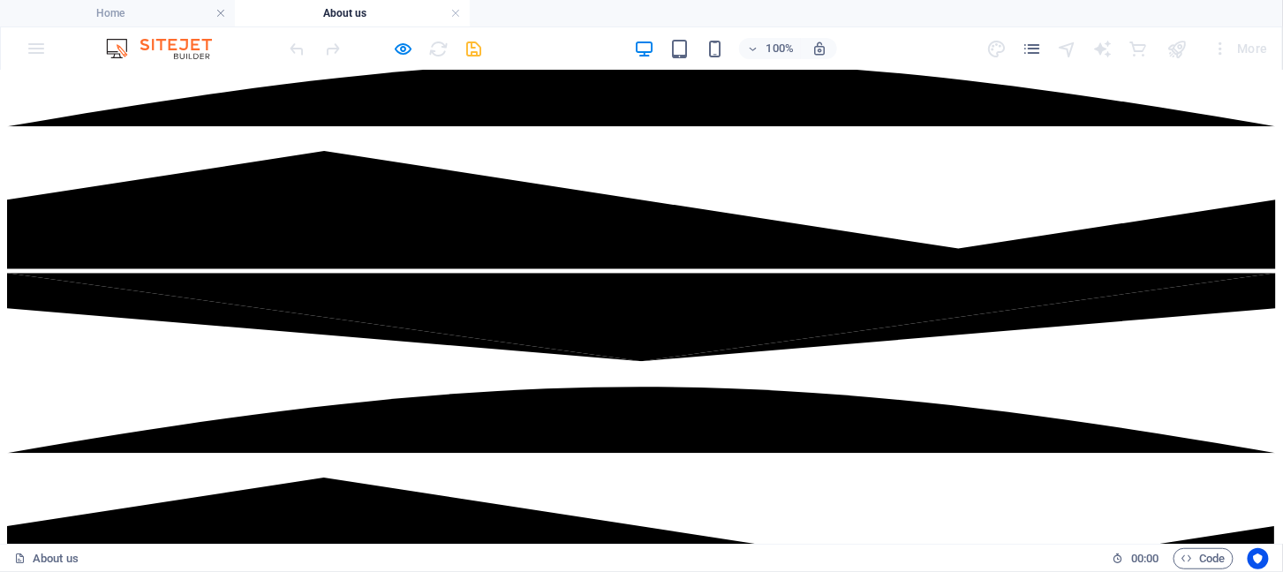
scroll to position [1321, 0]
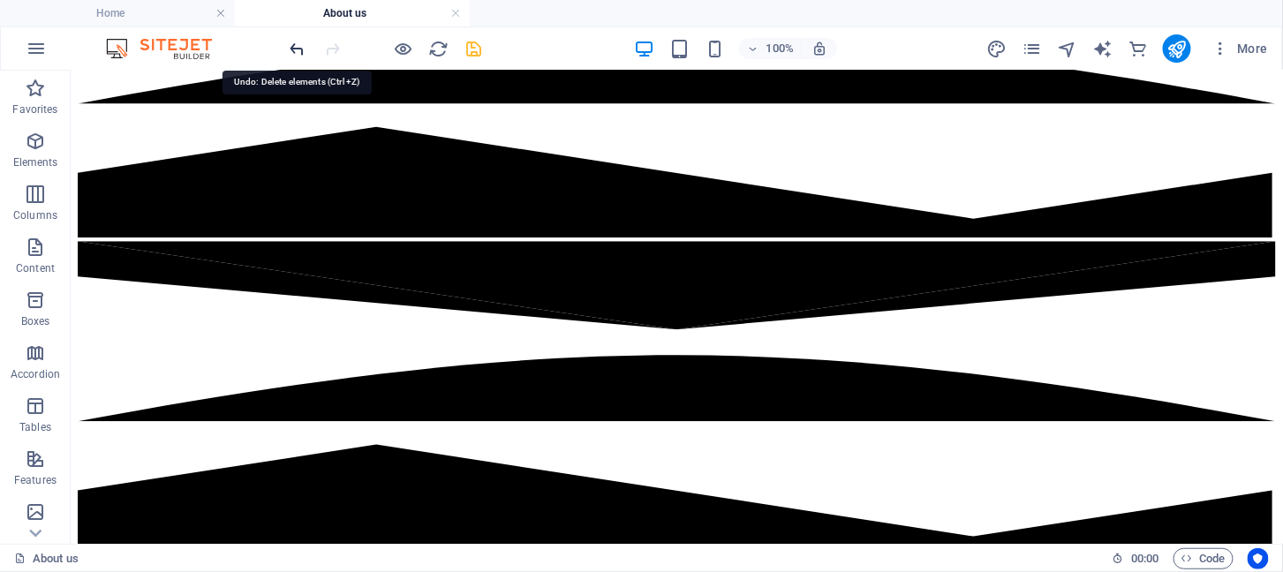
click at [293, 45] on icon "undo" at bounding box center [298, 49] width 20 height 20
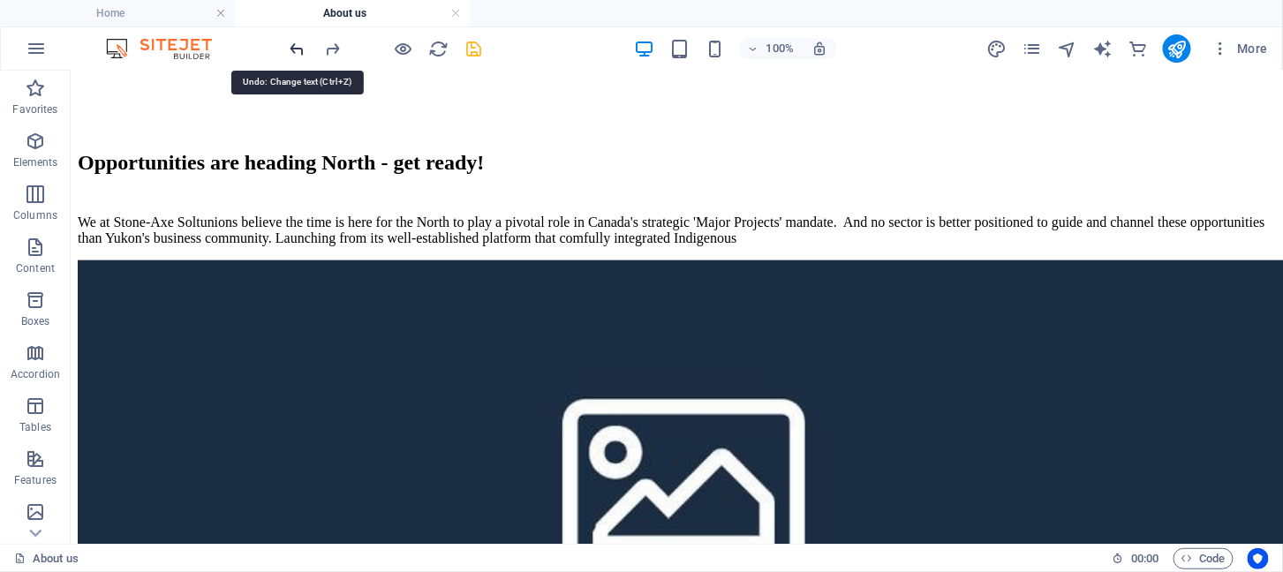
scroll to position [478, 0]
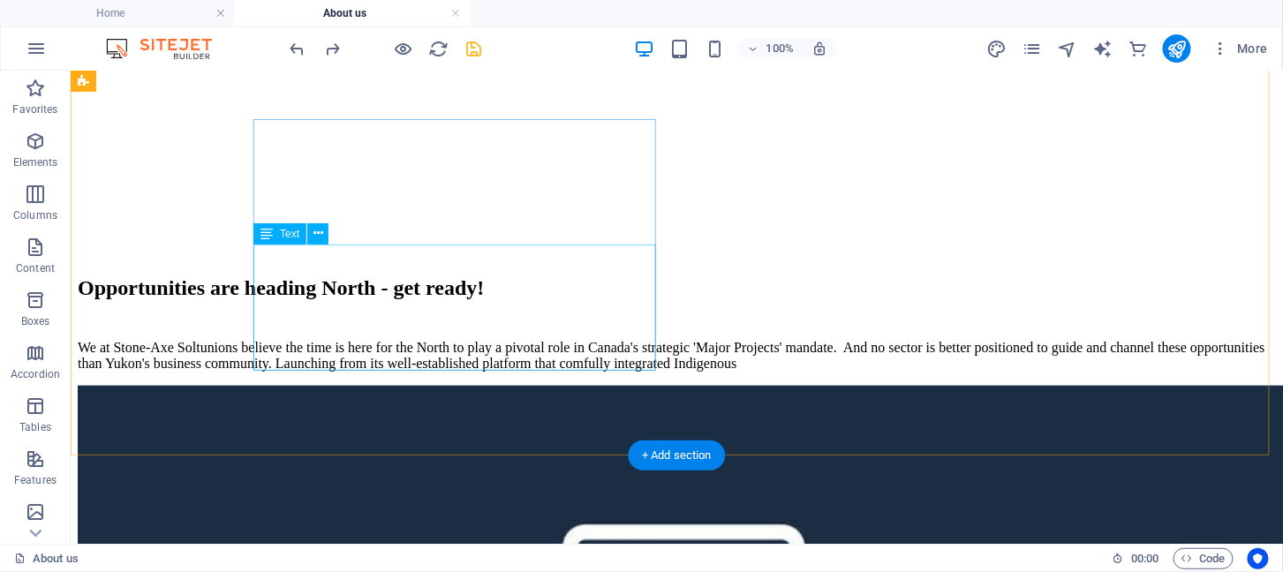
click at [313, 339] on div "We at Stone-Axe Soltunions believe the time is here for the North to play a piv…" at bounding box center [676, 355] width 1198 height 32
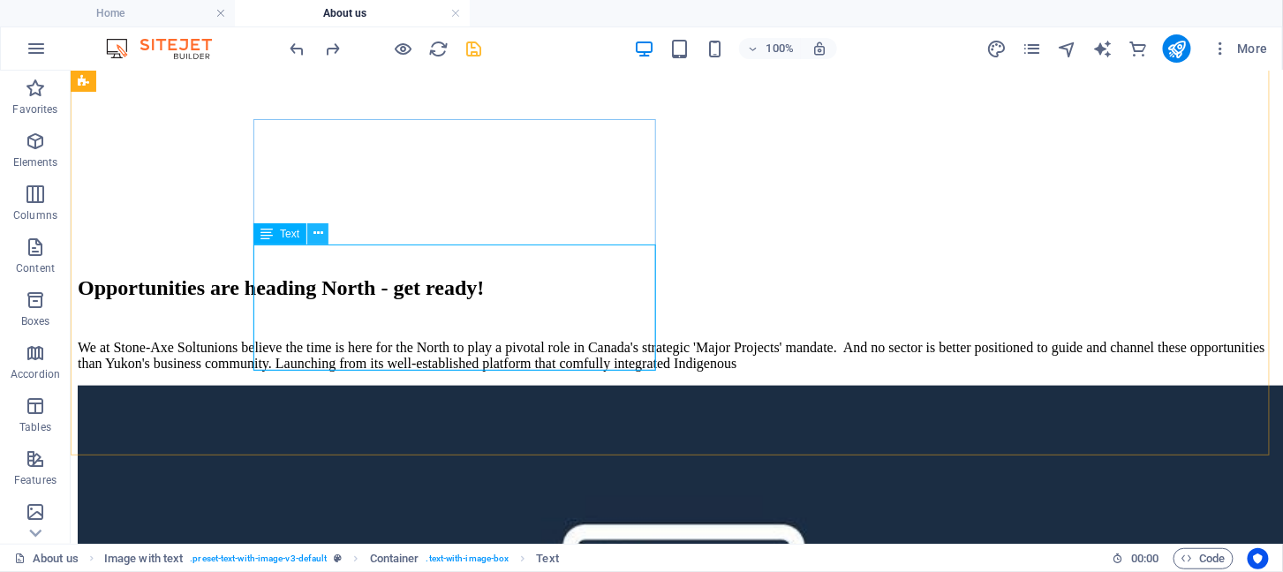
click at [315, 232] on icon at bounding box center [318, 233] width 10 height 19
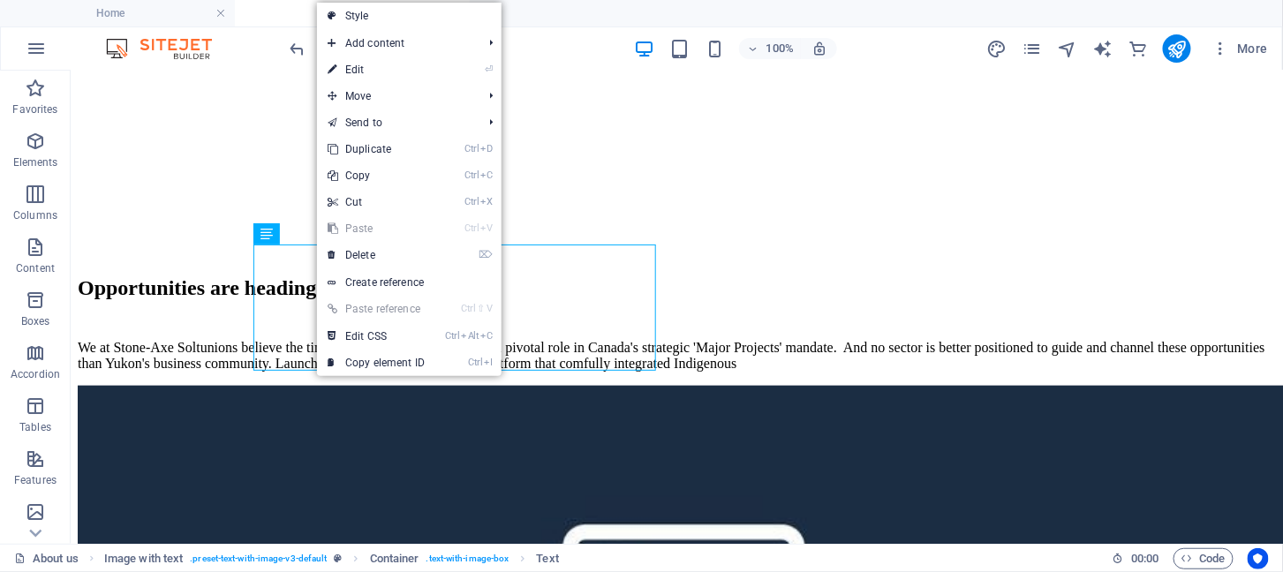
click at [439, 320] on li "Ctrl ⇧ V Paste reference" at bounding box center [409, 309] width 185 height 27
click at [372, 75] on link "⏎ Edit" at bounding box center [376, 70] width 118 height 26
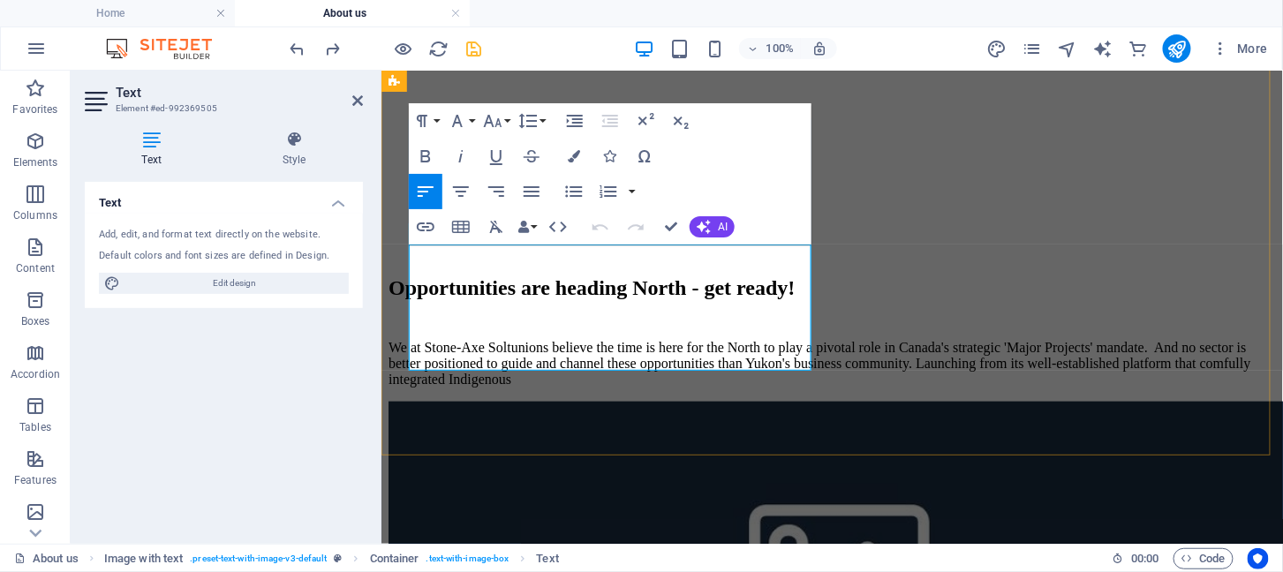
click at [699, 339] on p "We at Stone-Axe Soltunions believe the time is here for the North to play a piv…" at bounding box center [831, 363] width 887 height 48
click at [740, 339] on p "We at Stone-Axe Soltunions believe the time is here for the North to play a piv…" at bounding box center [831, 363] width 887 height 48
click at [519, 360] on p "We at Stone-Axe Soltunions believe the time is here for the North to play a piv…" at bounding box center [831, 363] width 887 height 48
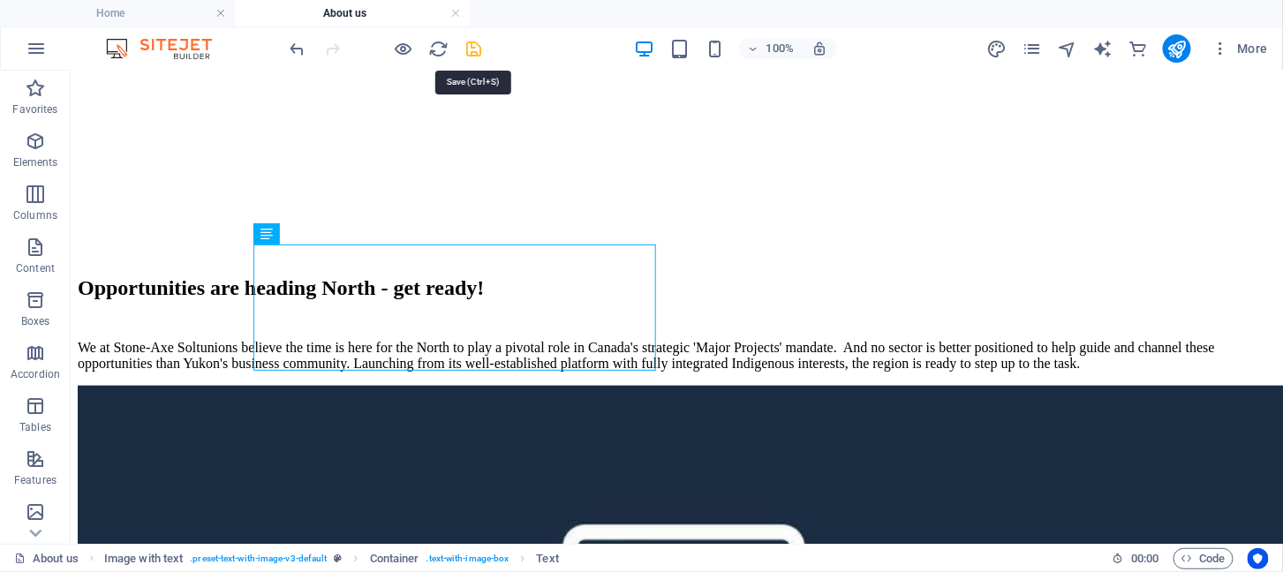
click at [468, 46] on icon "save" at bounding box center [474, 49] width 20 height 20
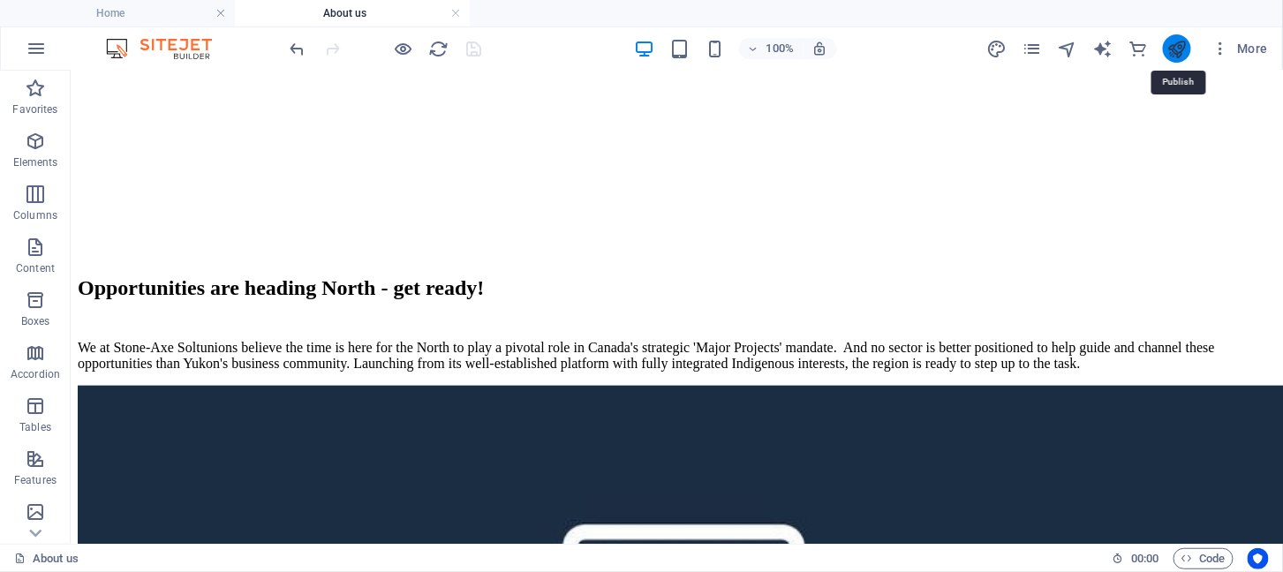
click at [1170, 41] on icon "publish" at bounding box center [1176, 49] width 20 height 20
